Goal: Task Accomplishment & Management: Complete application form

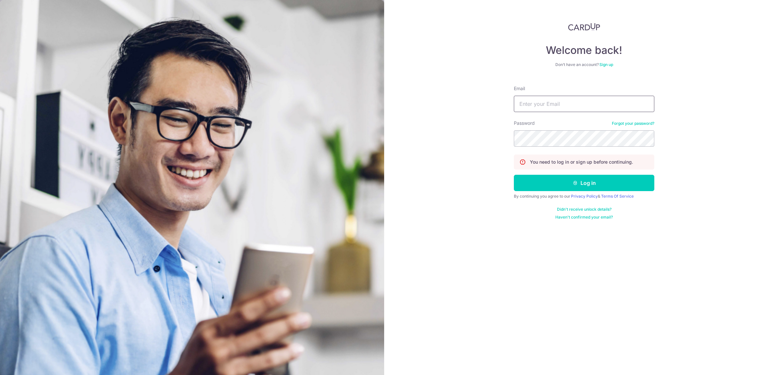
click at [538, 105] on input "Email" at bounding box center [584, 104] width 140 height 16
type input "[EMAIL_ADDRESS][DOMAIN_NAME]"
click at [571, 180] on button "Log in" at bounding box center [584, 183] width 140 height 16
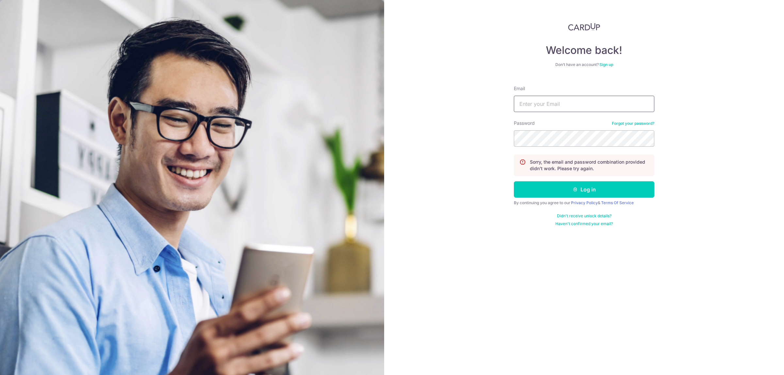
click at [551, 98] on input "Email" at bounding box center [584, 104] width 140 height 16
type input "[EMAIL_ADDRESS][DOMAIN_NAME]"
click at [534, 191] on button "Log in" at bounding box center [584, 189] width 140 height 16
click at [554, 101] on input "Email" at bounding box center [584, 104] width 140 height 16
type input "[EMAIL_ADDRESS][DOMAIN_NAME]"
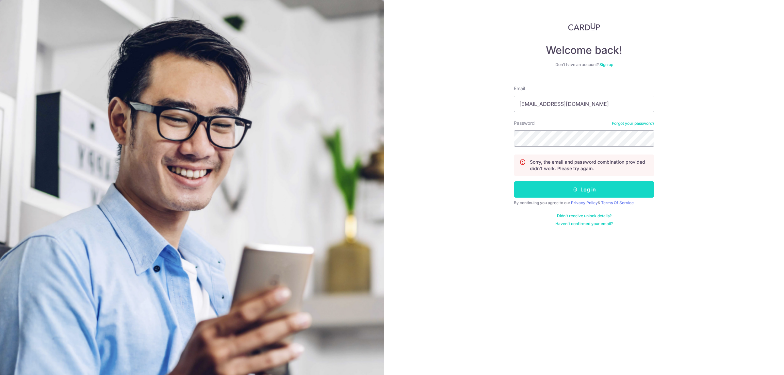
click at [541, 185] on button "Log in" at bounding box center [584, 189] width 140 height 16
click at [550, 107] on input "Email" at bounding box center [584, 104] width 140 height 16
type input "[EMAIL_ADDRESS][DOMAIN_NAME]"
click at [514, 181] on button "Log in" at bounding box center [584, 189] width 140 height 16
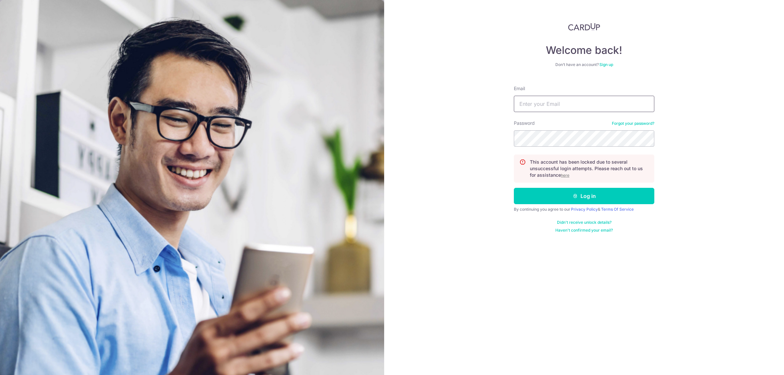
click at [577, 101] on input "Email" at bounding box center [584, 104] width 140 height 16
